Goal: Task Accomplishment & Management: Use online tool/utility

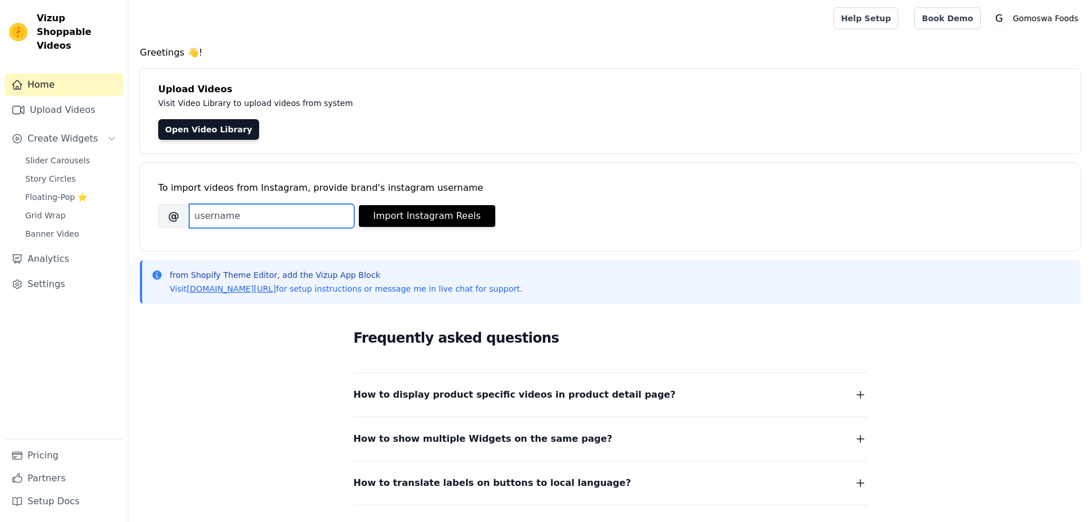
click at [284, 214] on input "Brand's Instagram Username" at bounding box center [271, 216] width 165 height 24
click at [68, 155] on span "Slider Carousels" at bounding box center [57, 160] width 65 height 11
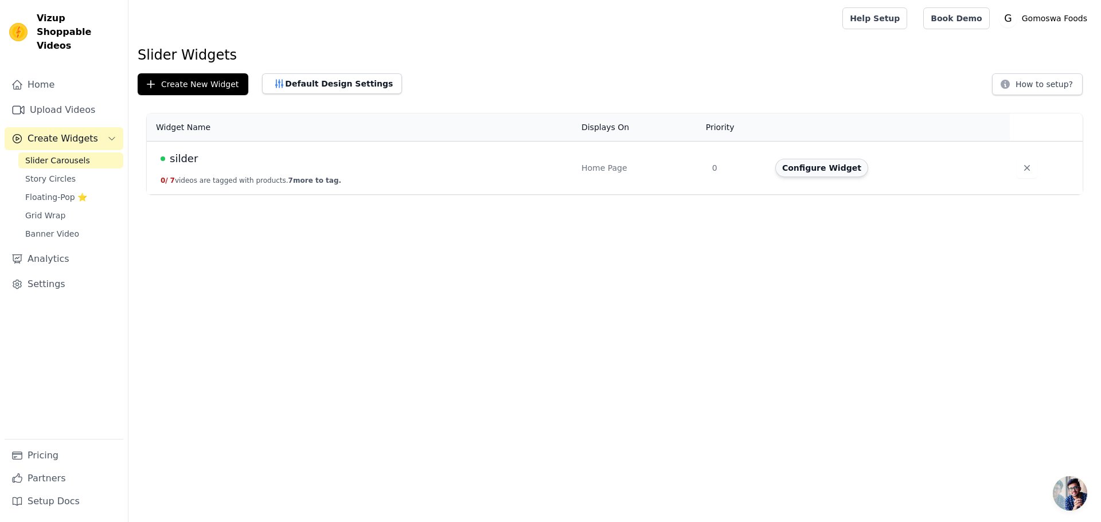
click at [822, 169] on button "Configure Widget" at bounding box center [821, 168] width 93 height 18
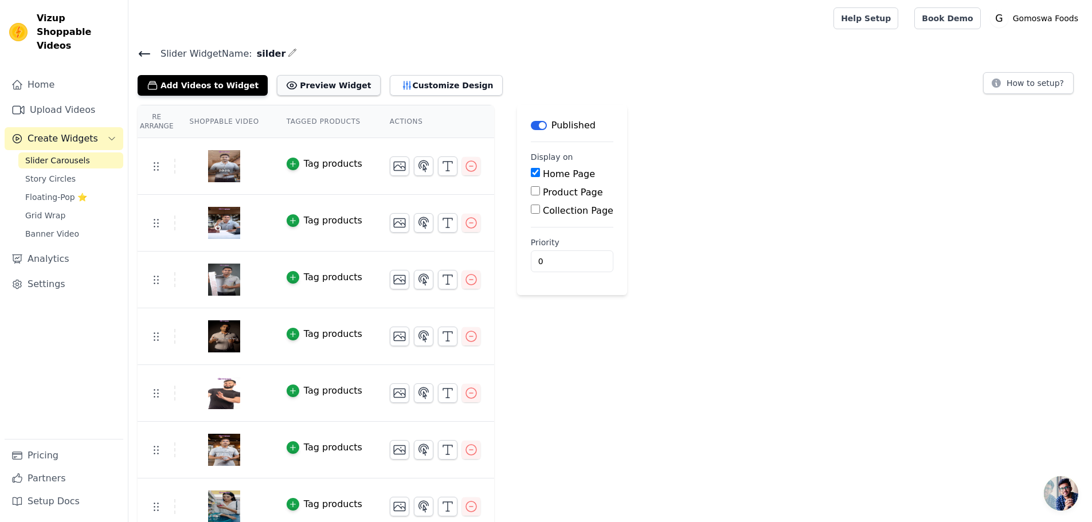
click at [319, 84] on button "Preview Widget" at bounding box center [328, 85] width 103 height 21
click at [464, 169] on icon "button" at bounding box center [471, 166] width 14 height 14
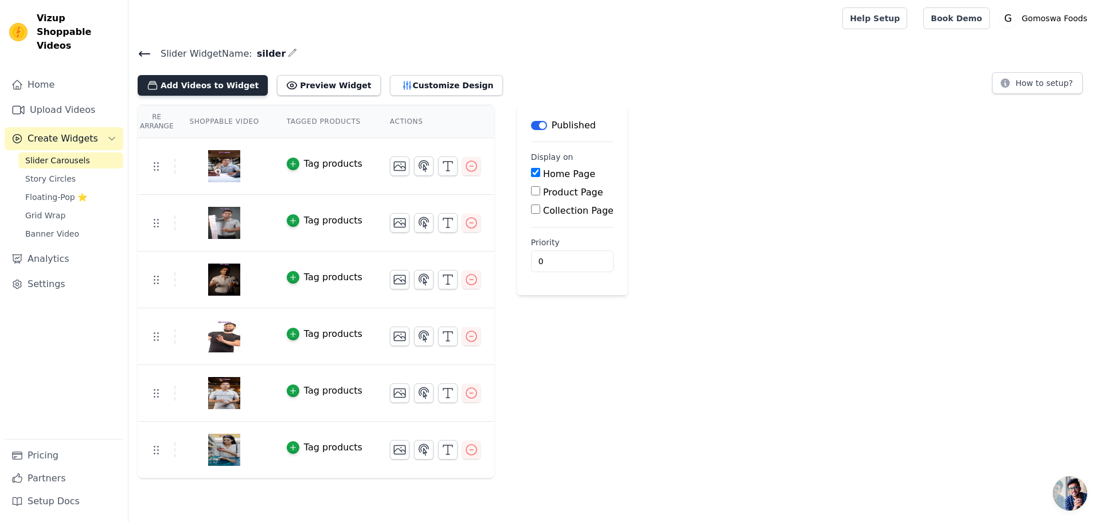
click at [213, 81] on button "Add Videos to Widget" at bounding box center [203, 85] width 130 height 21
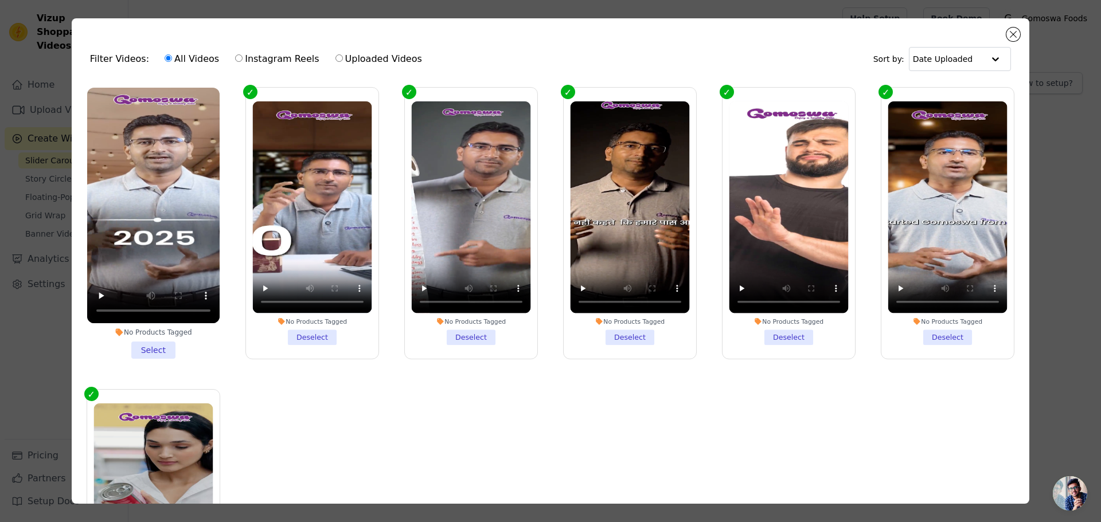
click at [335, 55] on input "Uploaded Videos" at bounding box center [338, 57] width 7 height 7
radio input "true"
click at [335, 61] on input "Uploaded Videos" at bounding box center [338, 57] width 7 height 7
click at [292, 63] on label "Instagram Reels" at bounding box center [277, 59] width 85 height 15
click at [243, 62] on input "Instagram Reels" at bounding box center [238, 57] width 7 height 7
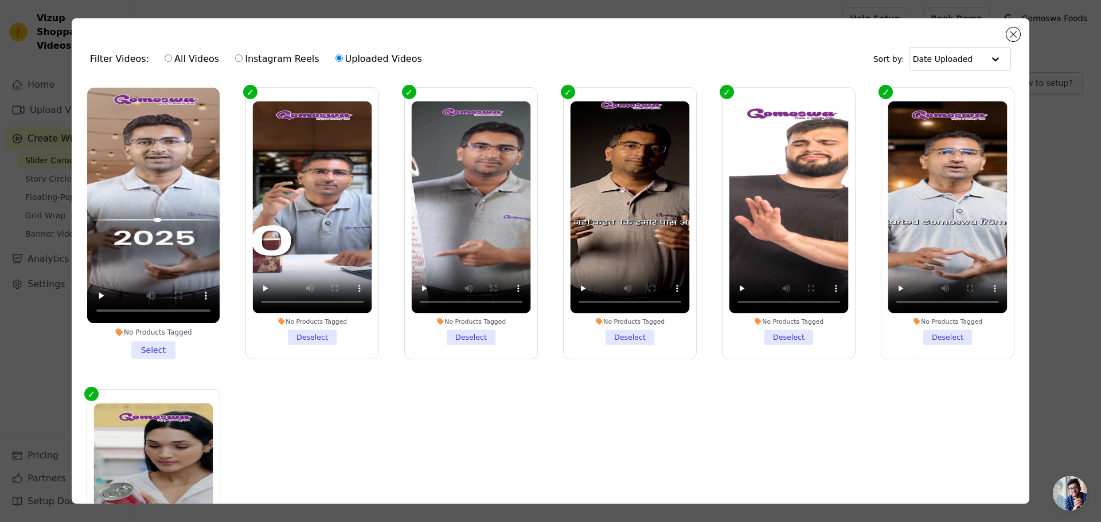
radio input "true"
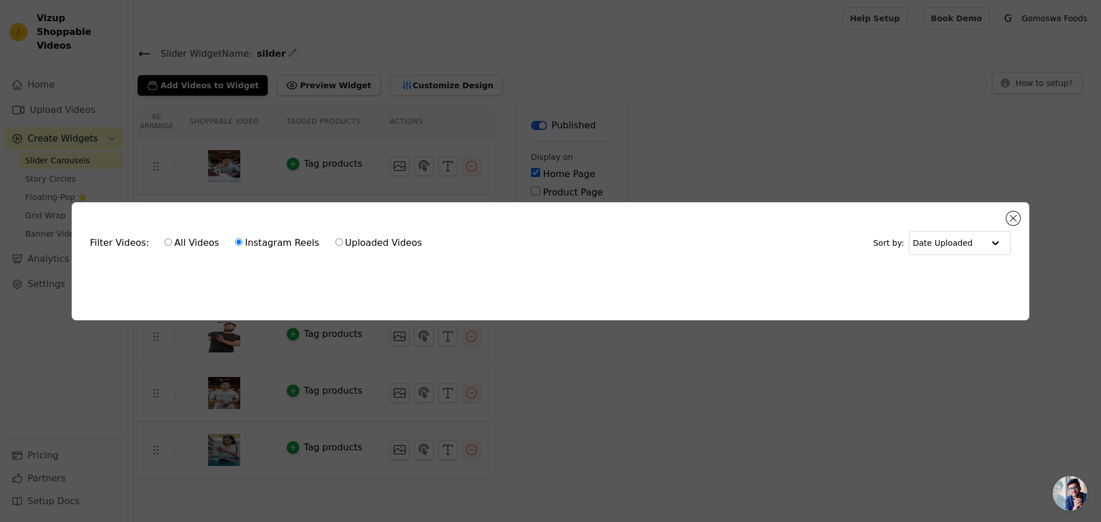
click at [165, 240] on input "All Videos" at bounding box center [168, 242] width 7 height 7
radio input "true"
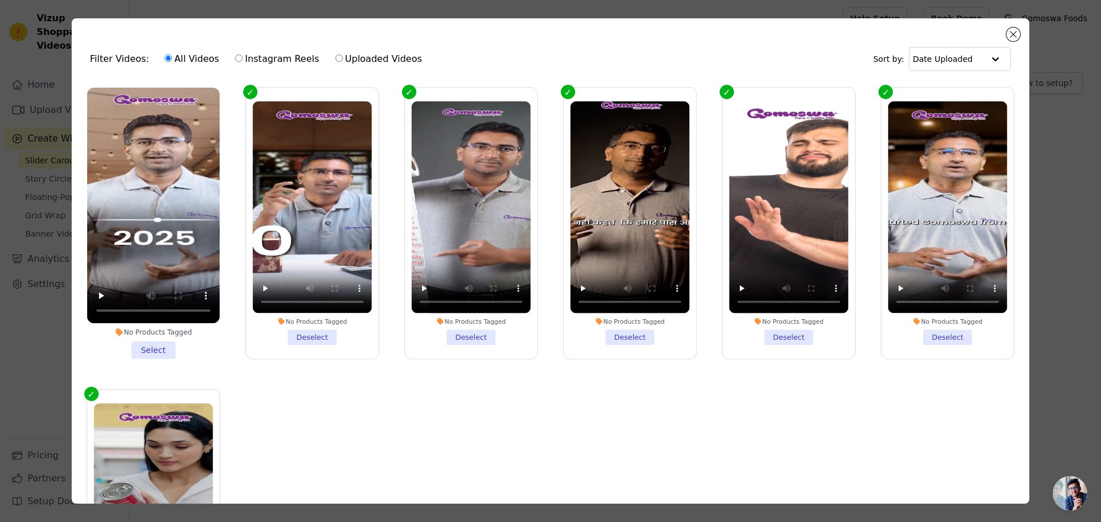
click at [342, 58] on label "Uploaded Videos" at bounding box center [379, 59] width 88 height 15
click at [342, 58] on input "Uploaded Videos" at bounding box center [338, 57] width 7 height 7
radio input "true"
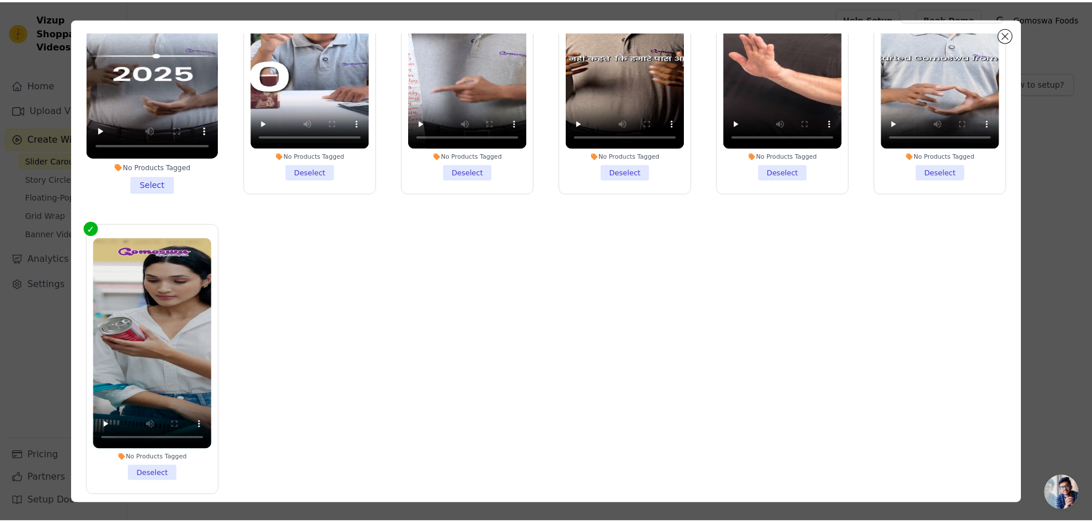
scroll to position [100, 0]
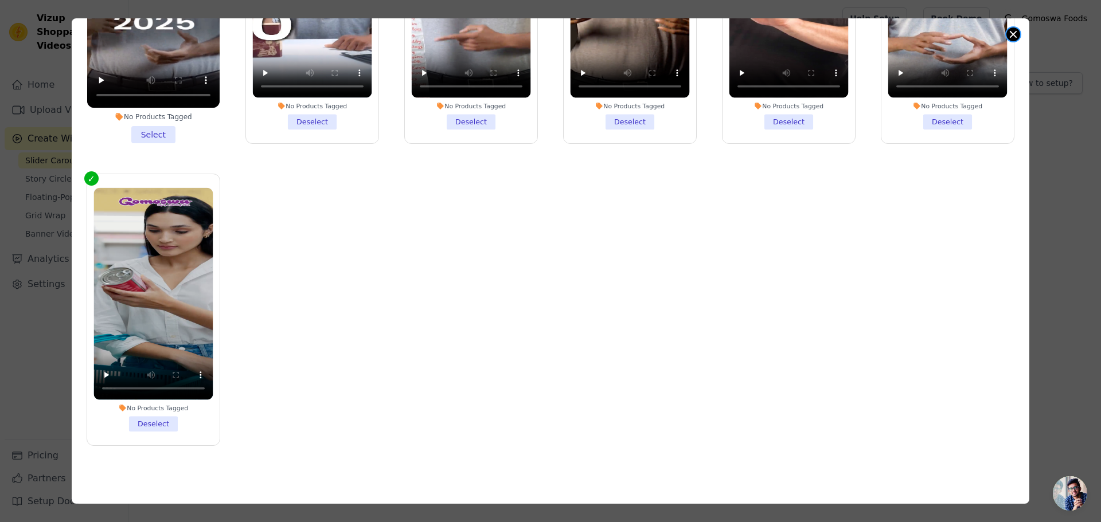
click at [1014, 36] on button "Close modal" at bounding box center [1013, 35] width 14 height 14
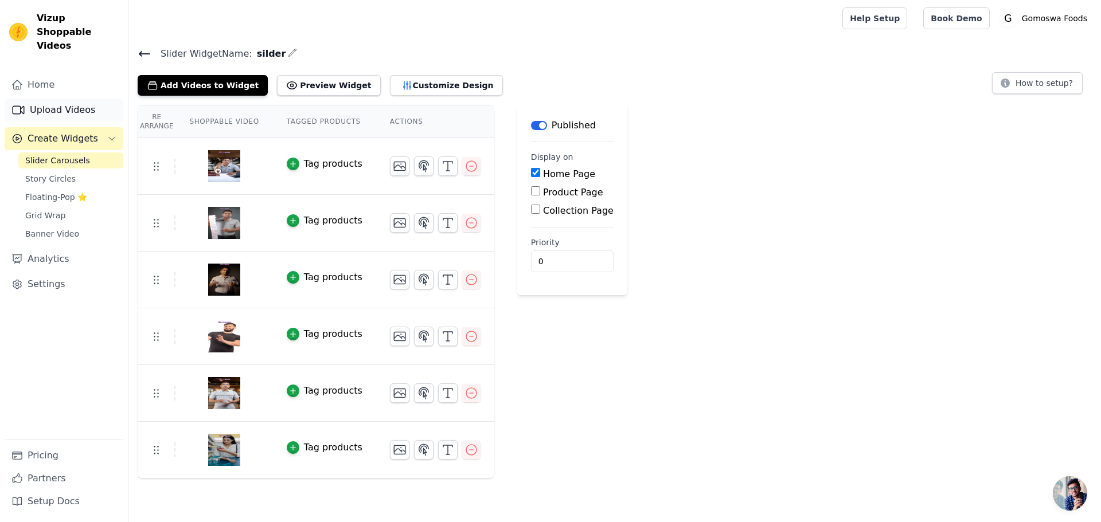
click at [87, 99] on link "Upload Videos" at bounding box center [64, 110] width 119 height 23
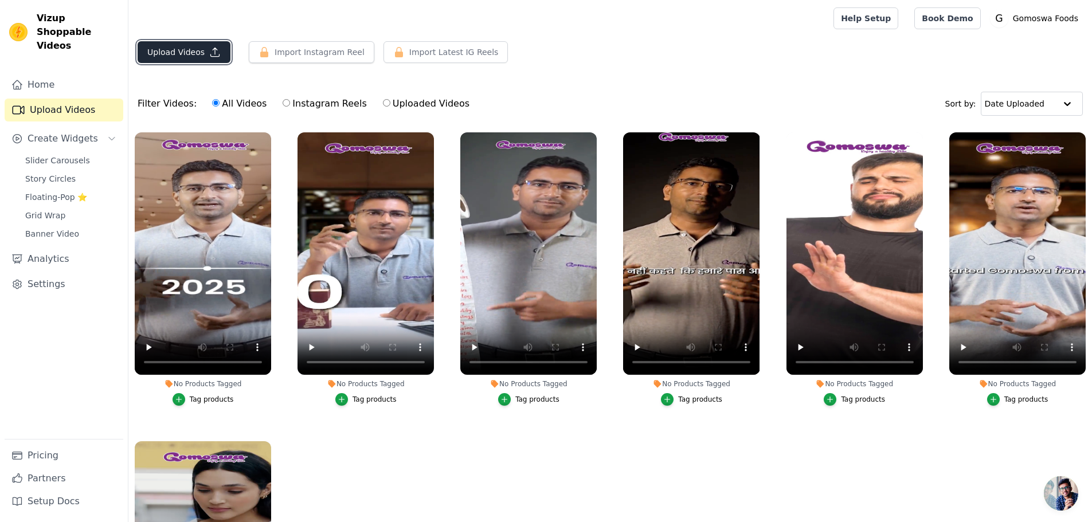
click at [216, 58] on button "Upload Videos" at bounding box center [184, 52] width 93 height 22
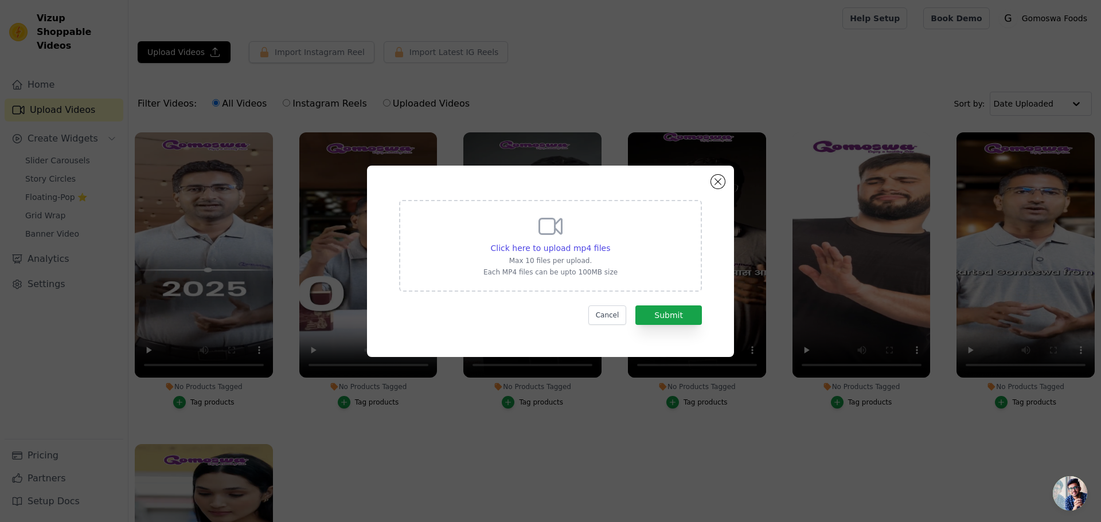
click at [576, 241] on div "Click here to upload mp4 files Max 10 files per upload. Each MP4 files can be u…" at bounding box center [550, 245] width 134 height 64
click at [610, 242] on input "Click here to upload mp4 files Max 10 files per upload. Each MP4 files can be u…" at bounding box center [610, 242] width 1 height 1
click at [553, 235] on icon at bounding box center [551, 227] width 28 height 28
click at [610, 242] on input "Click here to upload mp4 files Max 10 files per upload. Each MP4 files can be u…" at bounding box center [610, 242] width 1 height 1
type input "C:\fakepath\gomoswafood_1756288857896.mp4"
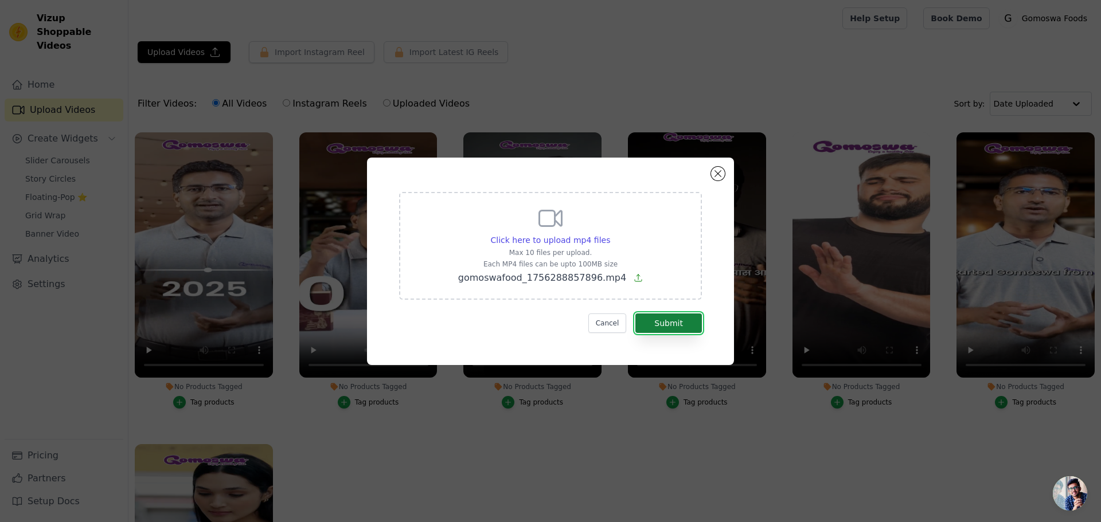
click at [673, 333] on button "Submit" at bounding box center [668, 323] width 67 height 19
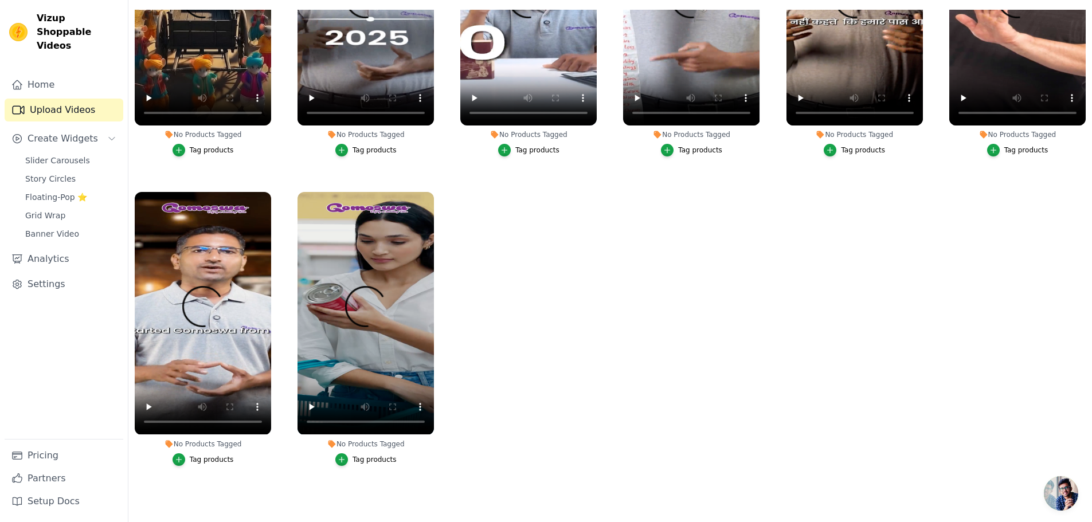
scroll to position [117, 0]
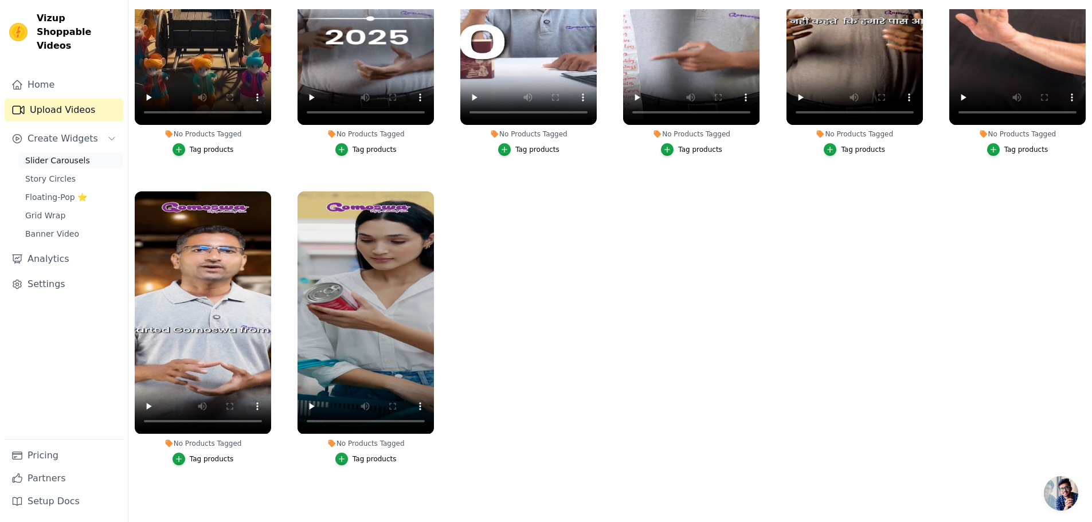
click at [74, 155] on span "Slider Carousels" at bounding box center [57, 160] width 65 height 11
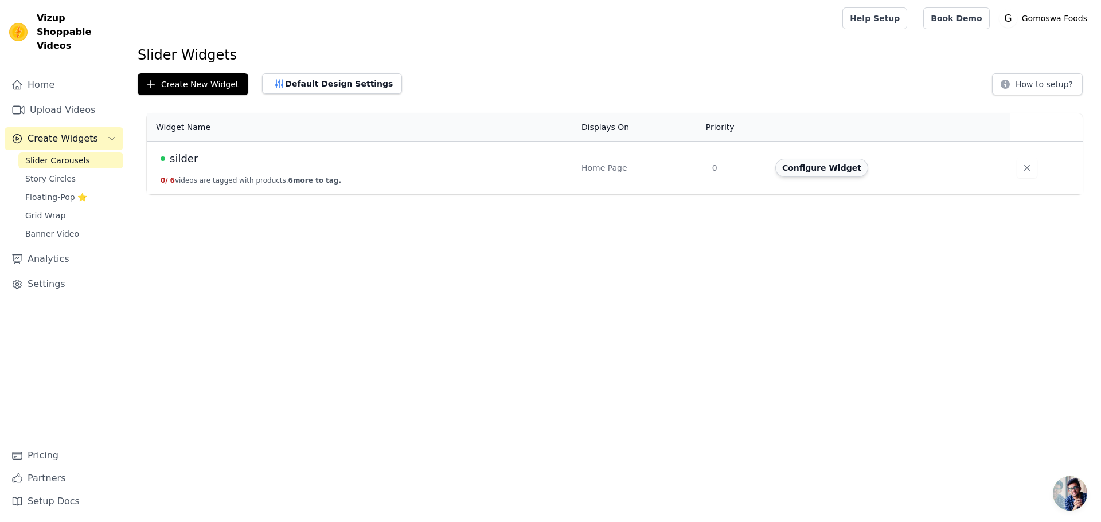
click at [834, 163] on button "Configure Widget" at bounding box center [821, 168] width 93 height 18
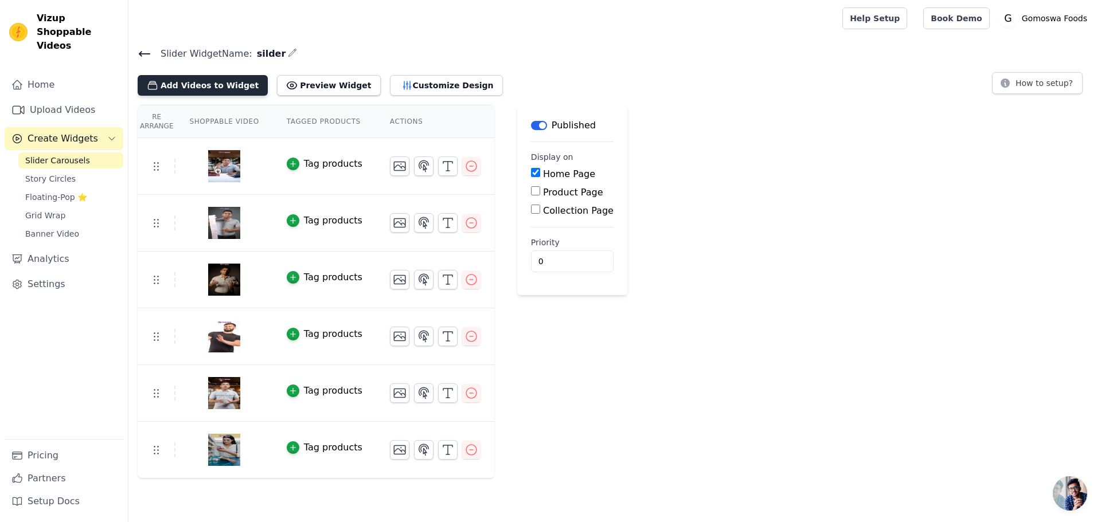
click at [220, 78] on button "Add Videos to Widget" at bounding box center [203, 85] width 130 height 21
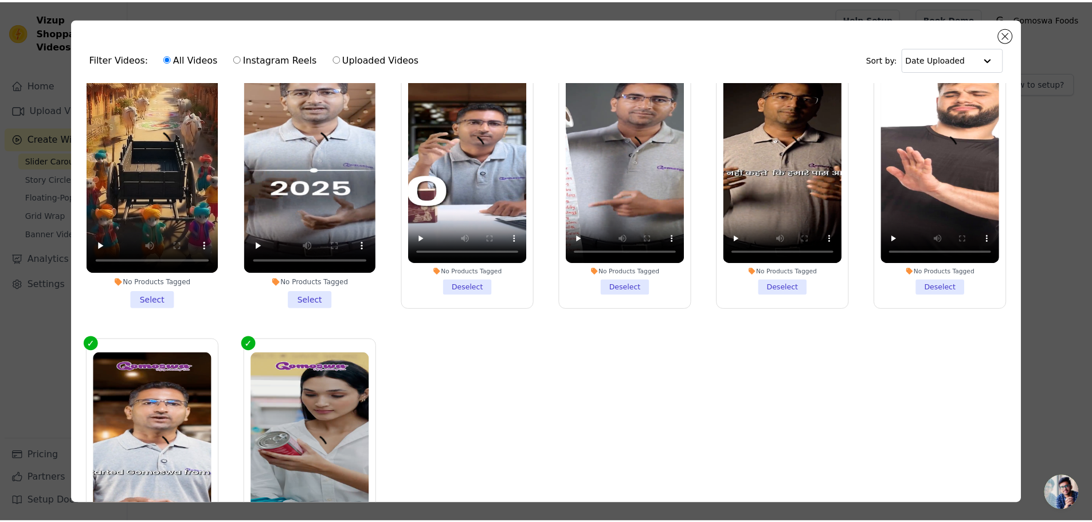
scroll to position [115, 0]
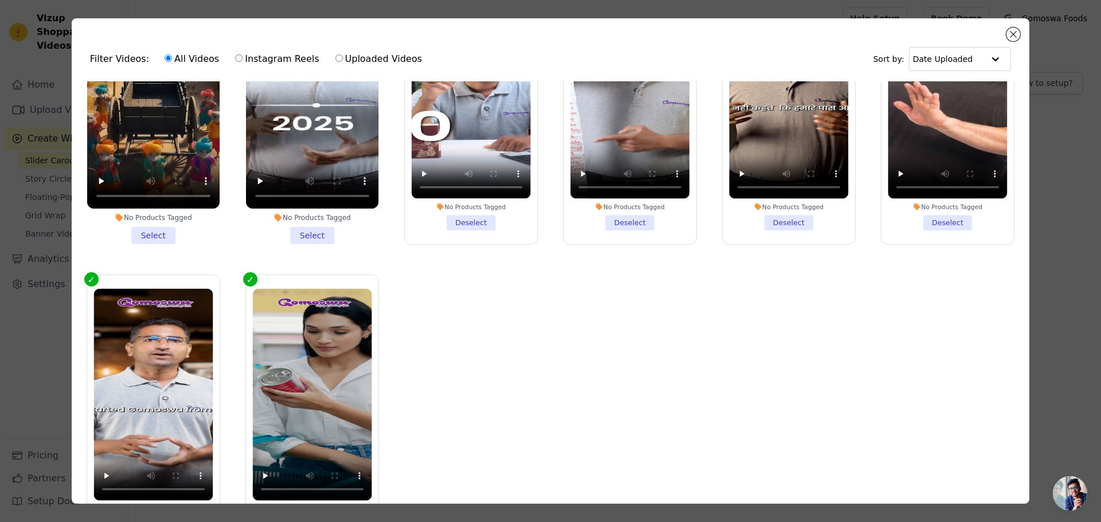
click at [310, 222] on li "No Products Tagged Select" at bounding box center [312, 108] width 132 height 271
click at [0, 0] on input "No Products Tagged Select" at bounding box center [0, 0] width 0 height 0
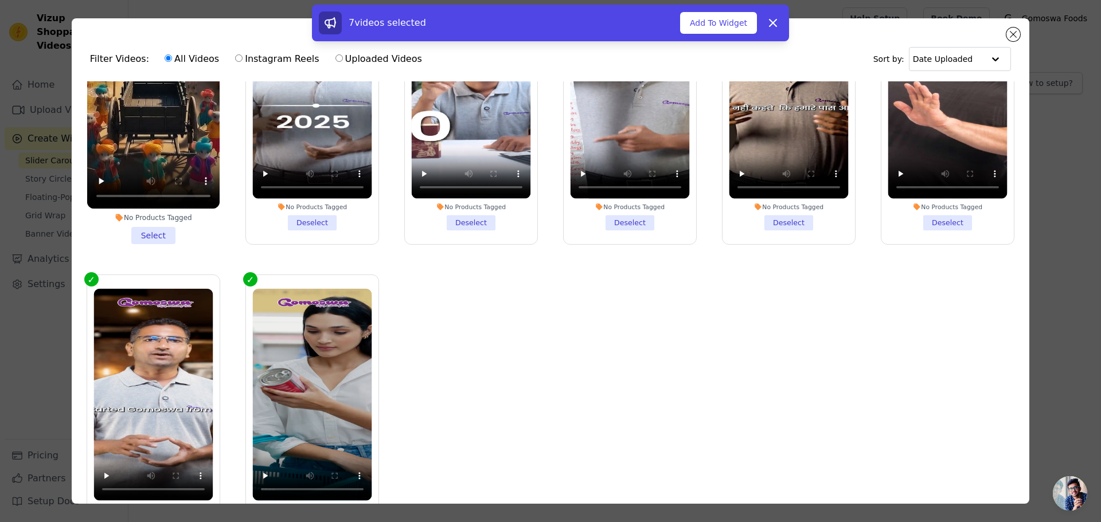
click at [163, 232] on li "No Products Tagged Select" at bounding box center [153, 108] width 132 height 271
click at [0, 0] on input "No Products Tagged Select" at bounding box center [0, 0] width 0 height 0
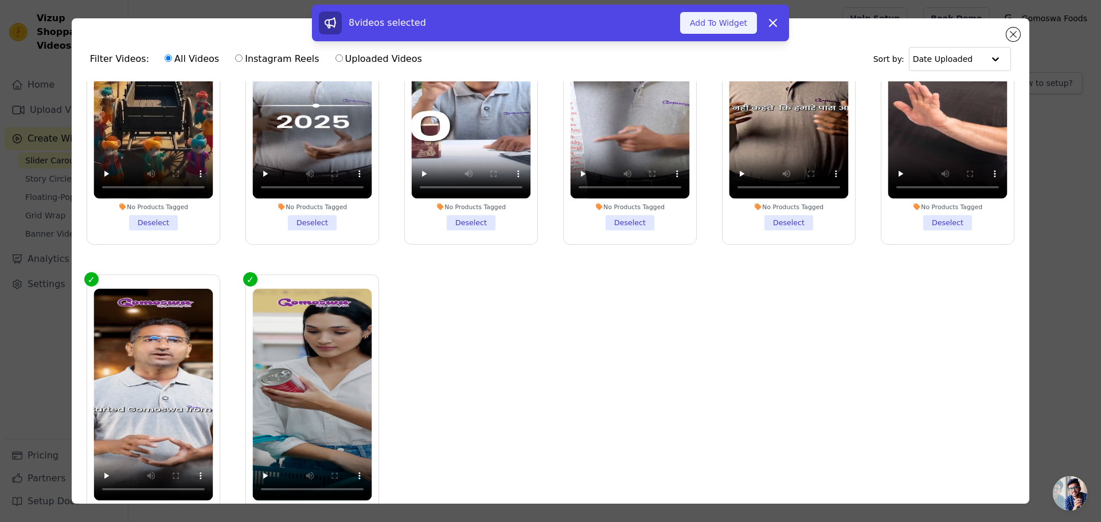
click at [731, 20] on button "Add To Widget" at bounding box center [718, 23] width 77 height 22
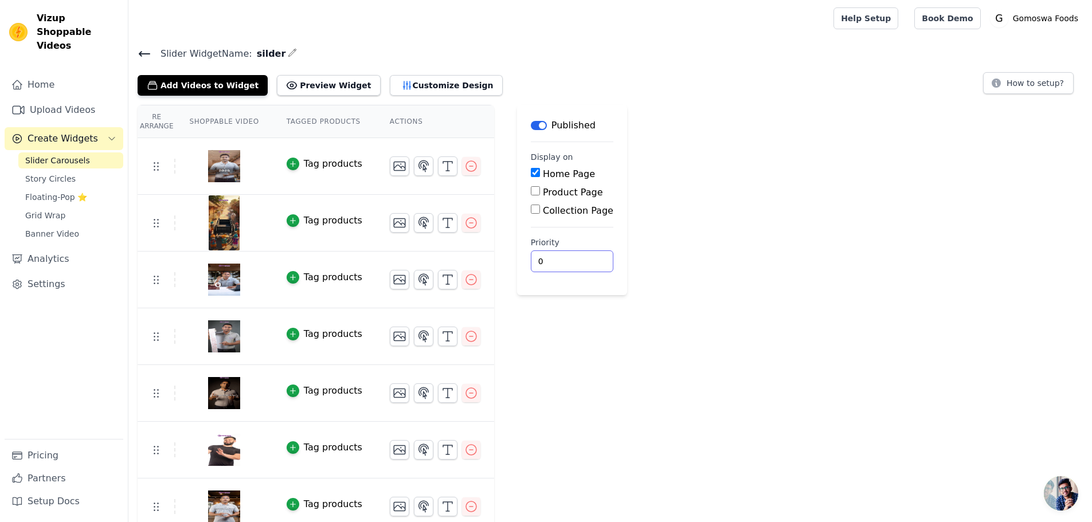
click at [542, 257] on input "0" at bounding box center [572, 262] width 83 height 22
click at [74, 76] on link "Home" at bounding box center [64, 84] width 119 height 23
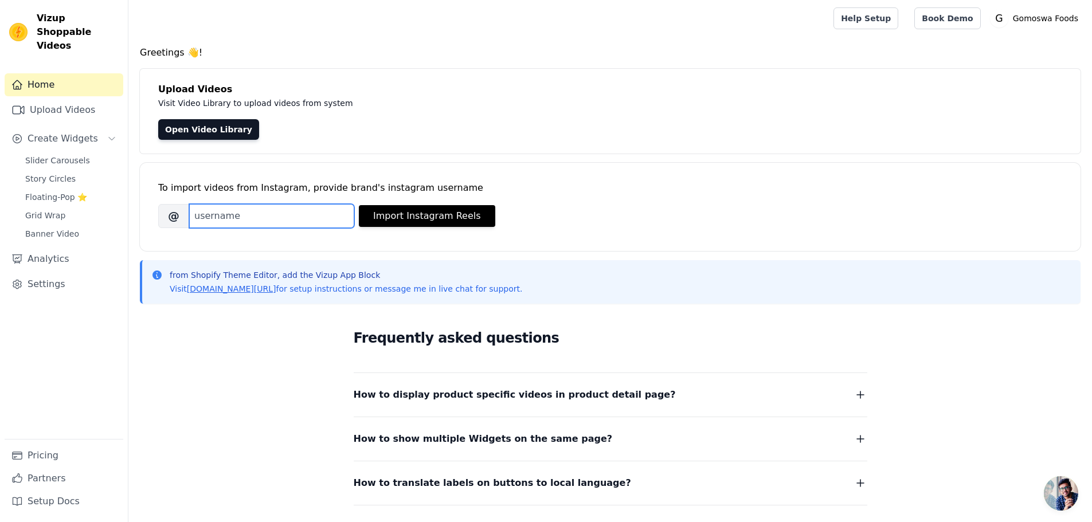
click at [253, 212] on input "Brand's Instagram Username" at bounding box center [271, 216] width 165 height 24
click at [214, 218] on input "Brand's Instagram Username" at bounding box center [271, 216] width 165 height 24
paste input "gomoswafoods"
type input "gomoswafood"
click at [428, 214] on button "Import Instagram Reels" at bounding box center [427, 216] width 136 height 22
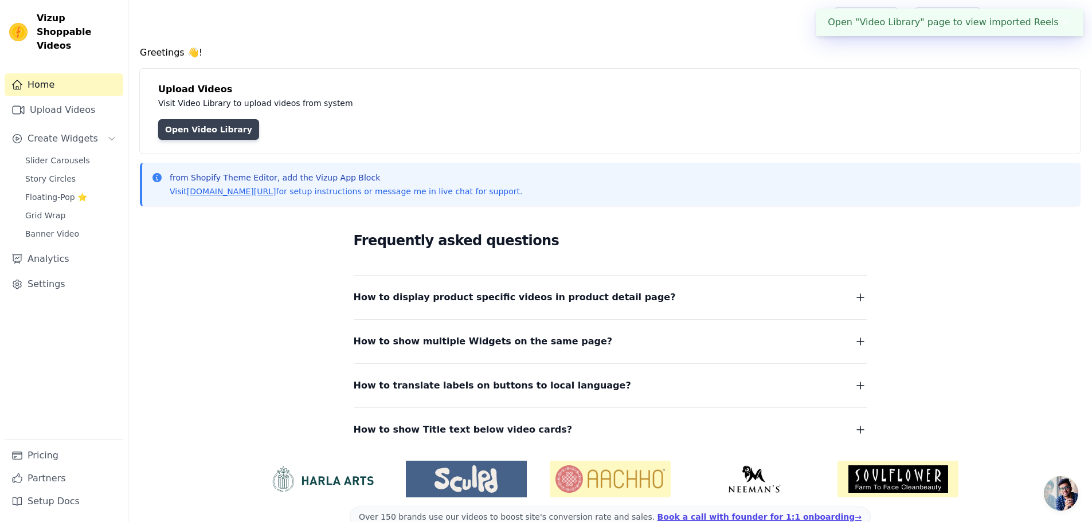
click at [205, 132] on link "Open Video Library" at bounding box center [208, 129] width 101 height 21
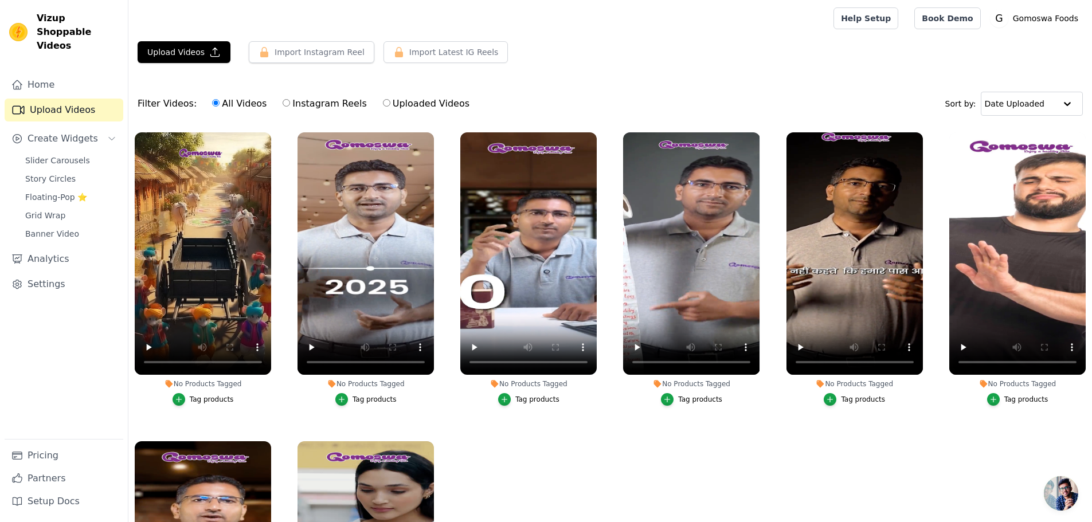
click at [283, 107] on input "Instagram Reels" at bounding box center [286, 102] width 7 height 7
radio input "true"
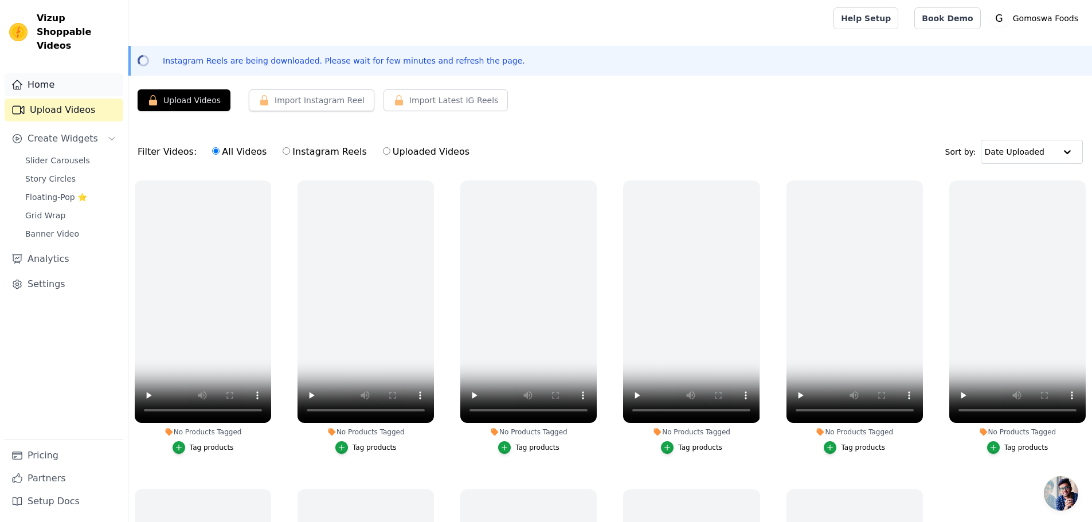
click at [82, 76] on link "Home" at bounding box center [64, 84] width 119 height 23
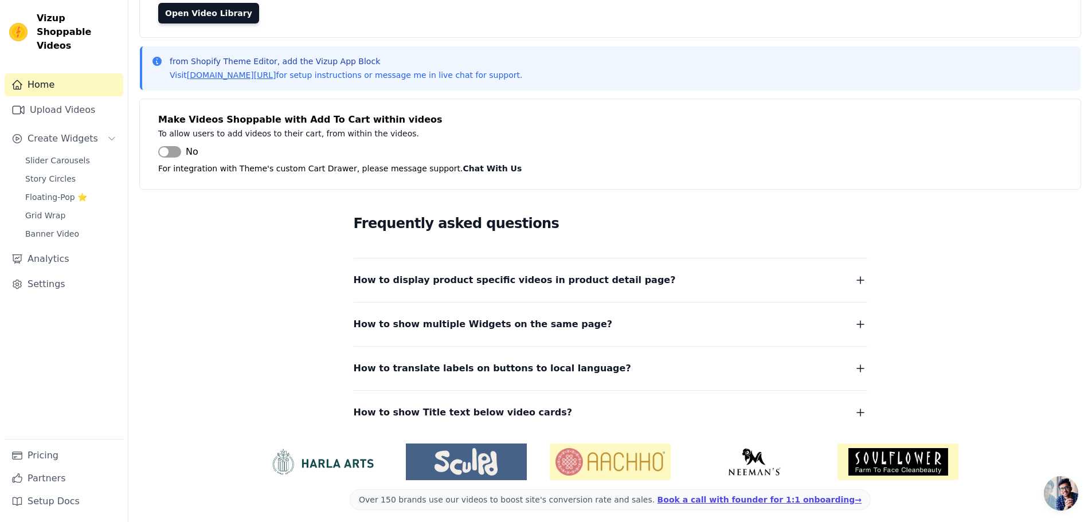
scroll to position [72, 0]
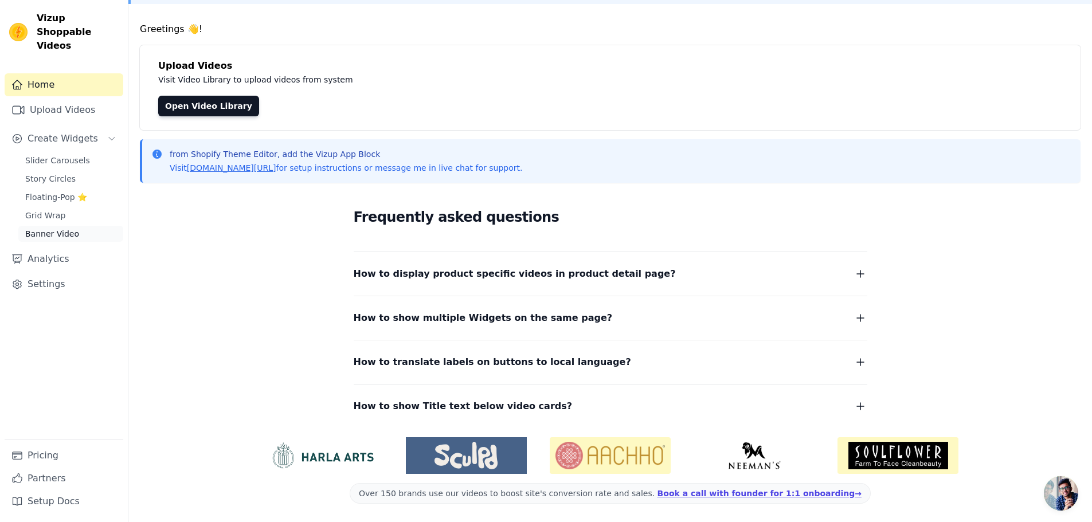
click at [65, 226] on link "Banner Video" at bounding box center [70, 234] width 105 height 16
